Goal: Navigation & Orientation: Find specific page/section

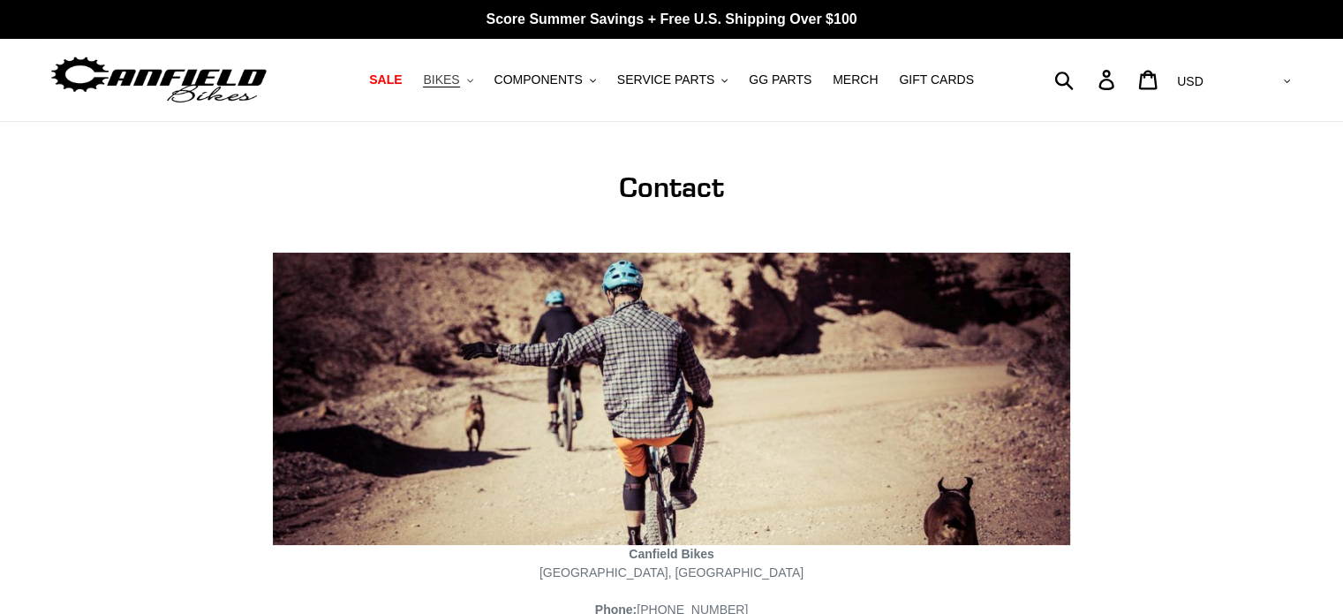
click at [479, 87] on button "BIKES .cls-1{fill:#231f20}" at bounding box center [447, 80] width 67 height 24
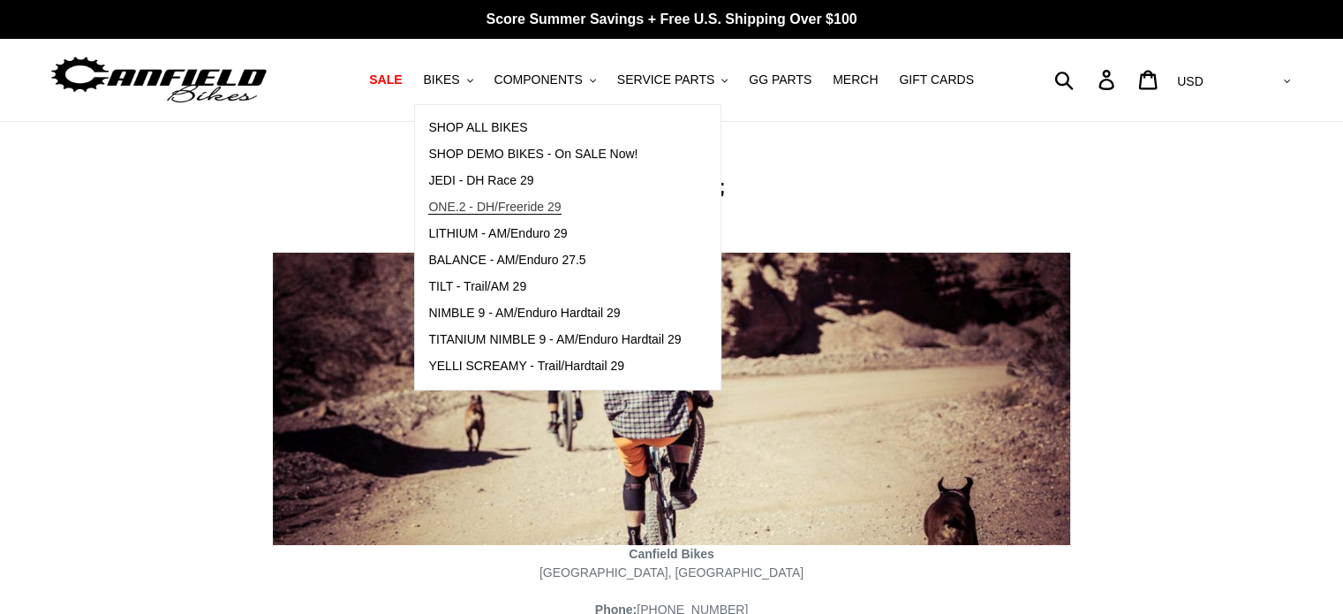
click at [513, 206] on span "ONE.2 - DH/Freeride 29" at bounding box center [494, 207] width 132 height 15
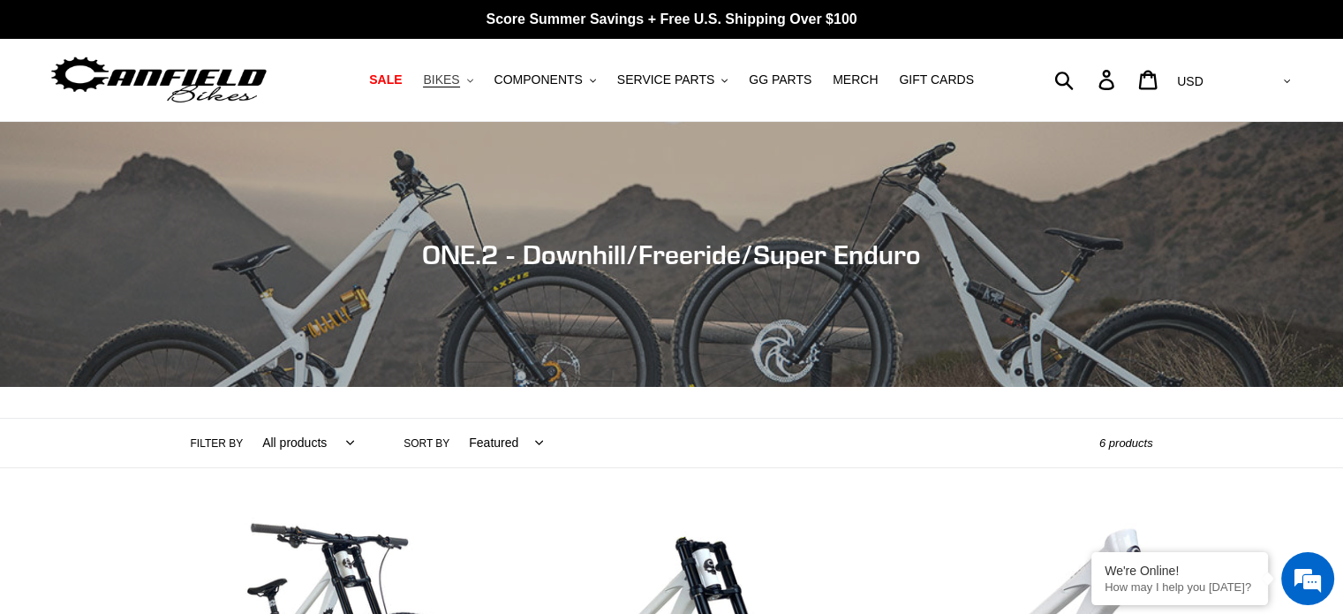
click at [459, 80] on span "BIKES" at bounding box center [441, 79] width 36 height 15
click at [249, 79] on img at bounding box center [159, 80] width 221 height 56
